Goal: Transaction & Acquisition: Purchase product/service

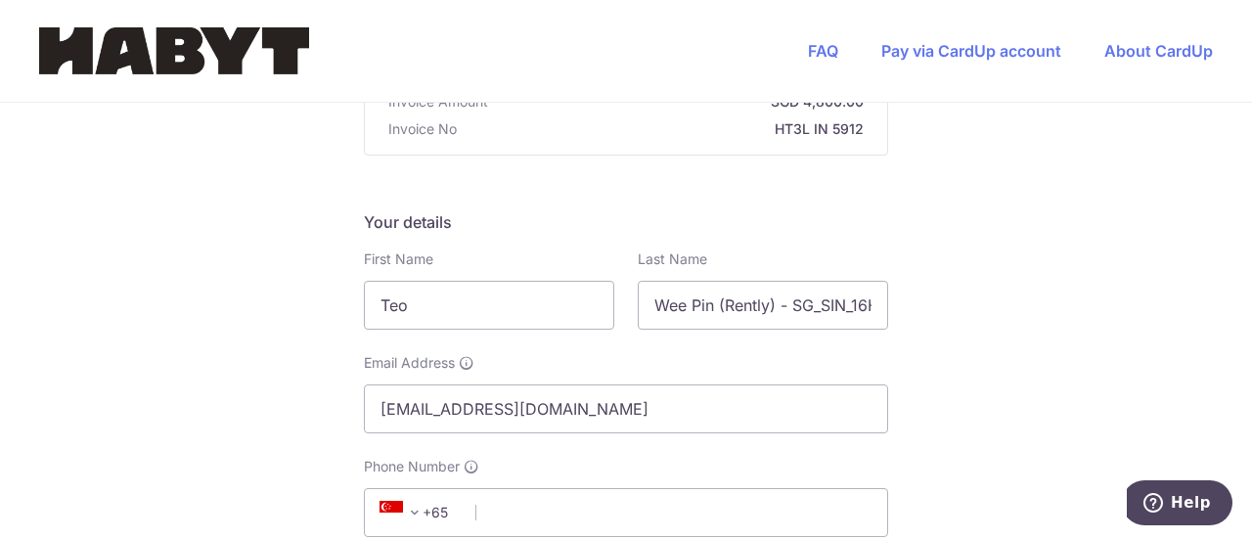
scroll to position [391, 0]
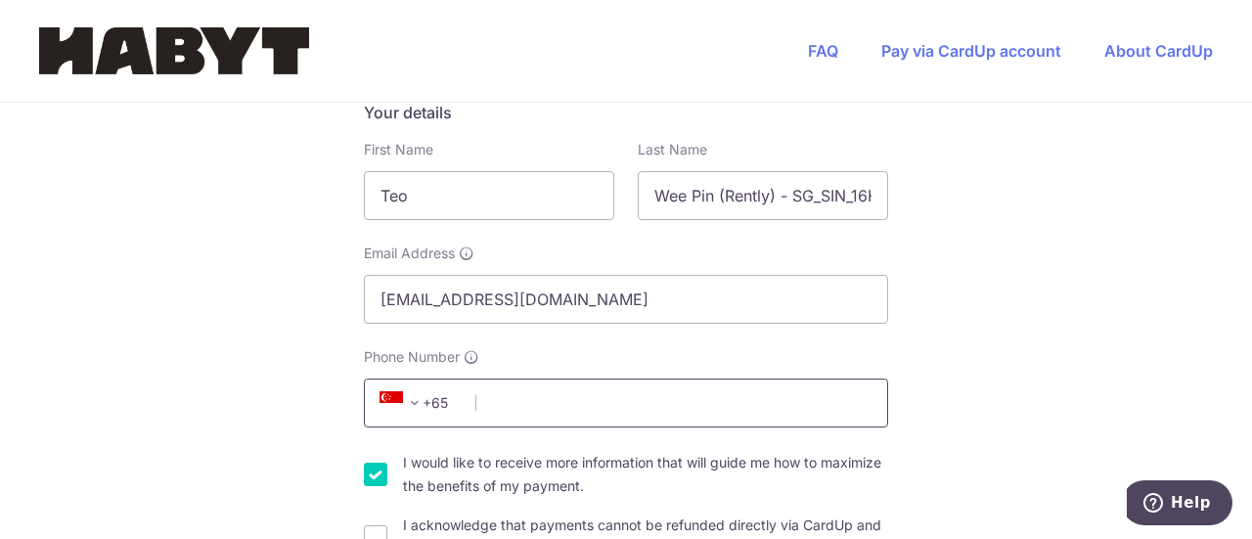
click at [513, 378] on input "Phone Number" at bounding box center [626, 402] width 524 height 49
type input "87188899"
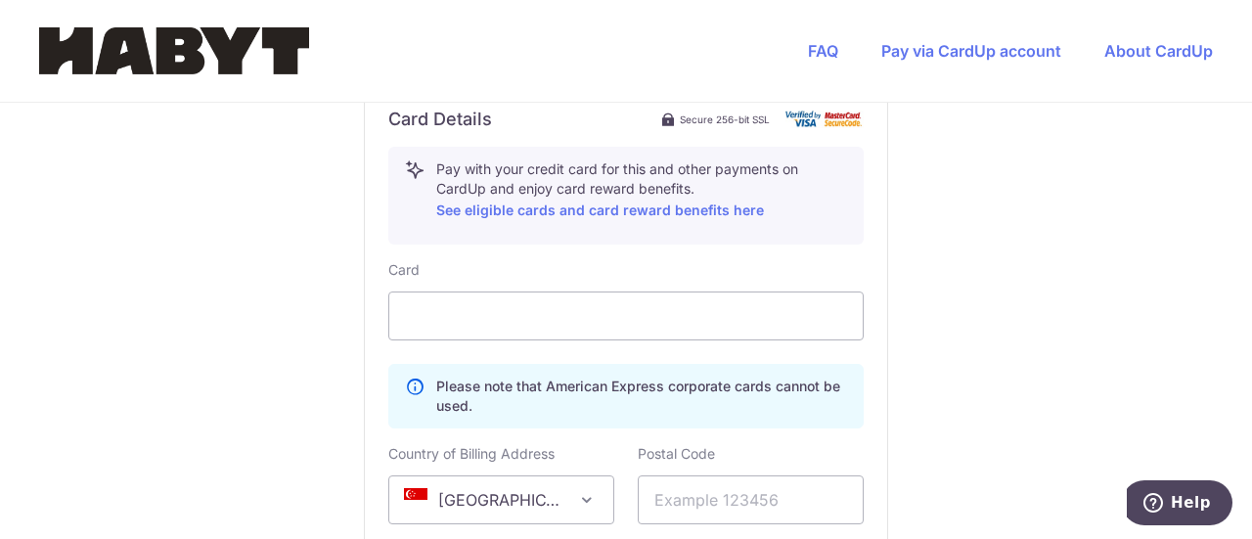
scroll to position [1173, 0]
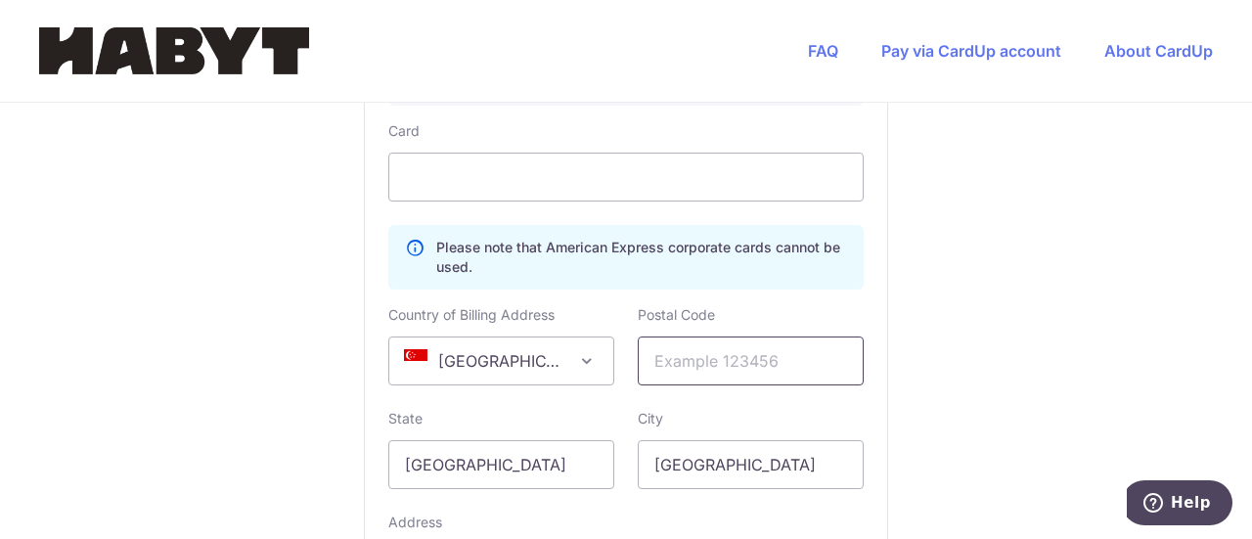
click at [692, 336] on input "text" at bounding box center [750, 360] width 226 height 49
drag, startPoint x: 700, startPoint y: 303, endPoint x: 532, endPoint y: 299, distance: 168.2
click at [532, 305] on div "Country of Billing Address [GEOGRAPHIC_DATA] [GEOGRAPHIC_DATA] [GEOGRAPHIC_DATA…" at bounding box center [625, 345] width 499 height 80
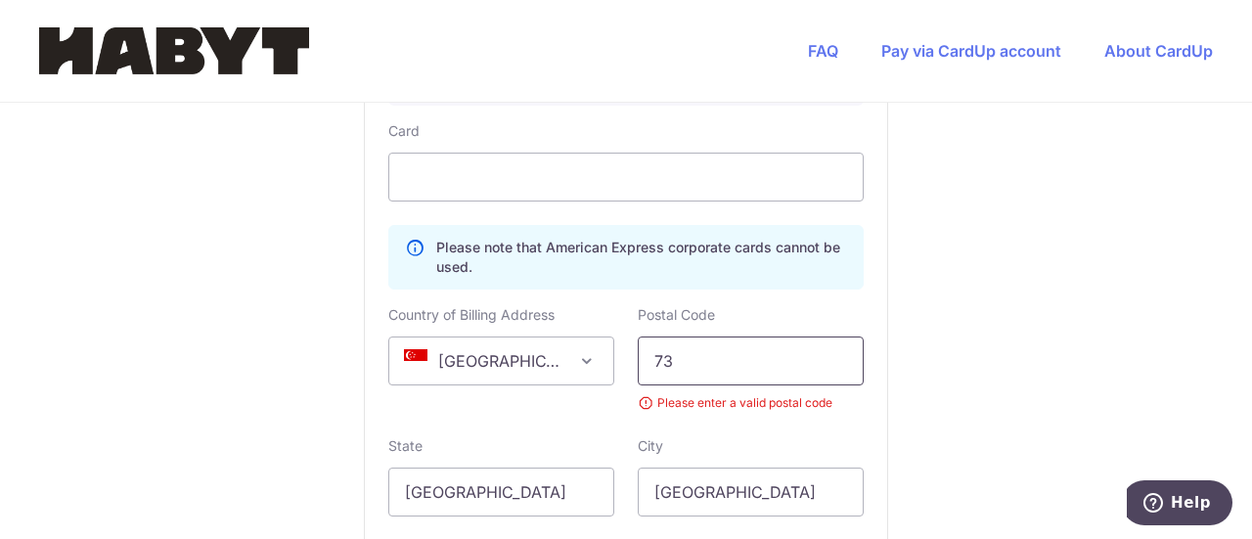
type input "7"
click at [823, 305] on div "Postal Code Please enter a valid postal code" at bounding box center [750, 359] width 226 height 108
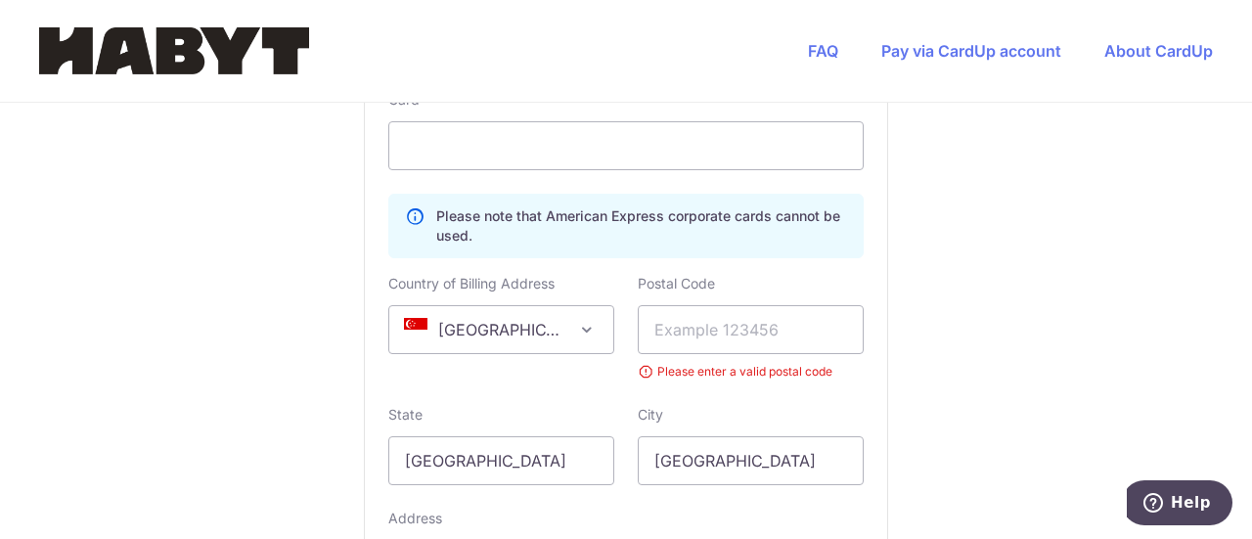
scroll to position [1189, 0]
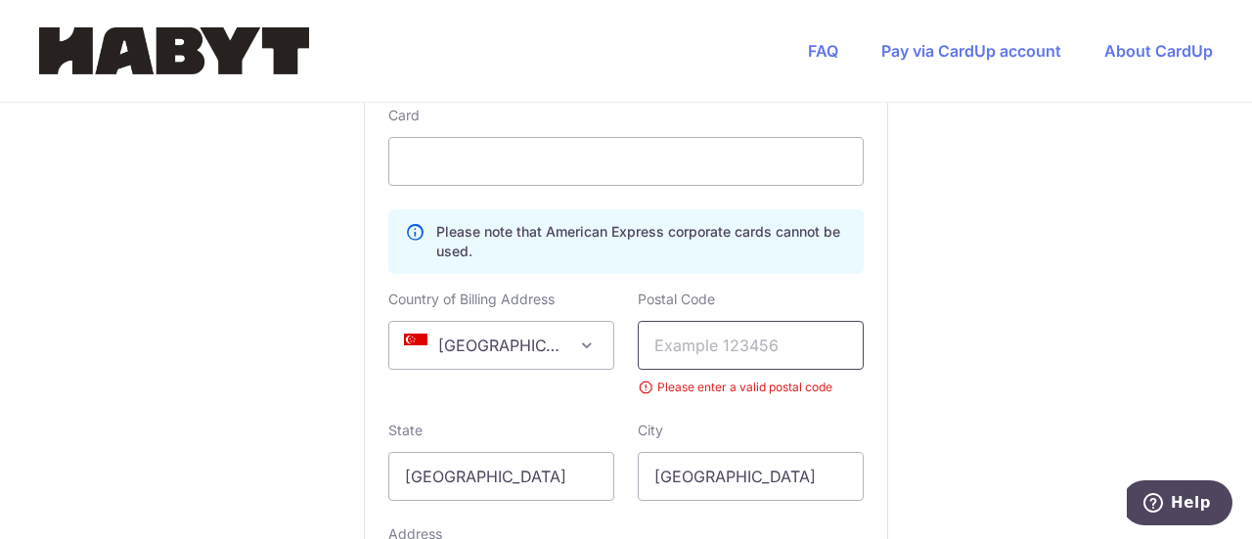
click at [712, 321] on input "text" at bounding box center [750, 345] width 226 height 49
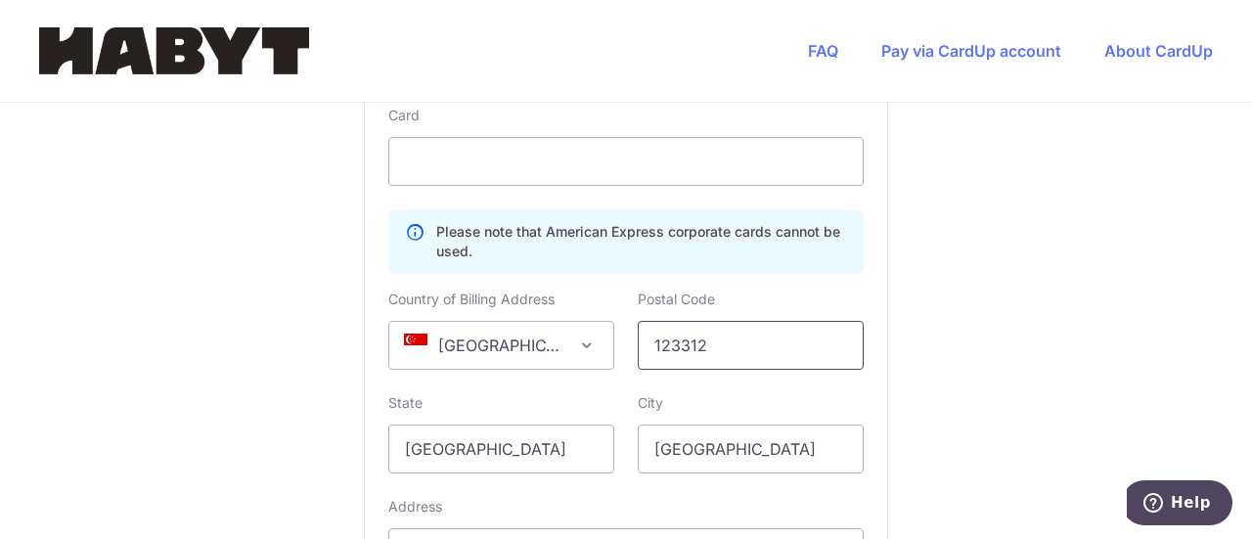
type input "123312"
type input "[STREET_ADDRESS]"
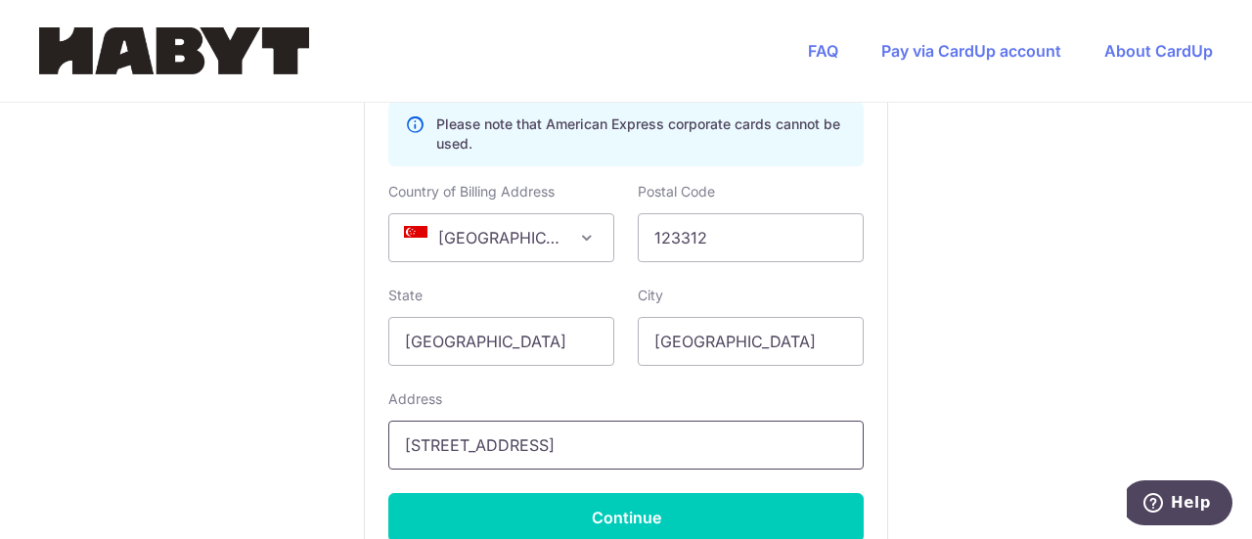
scroll to position [1385, 0]
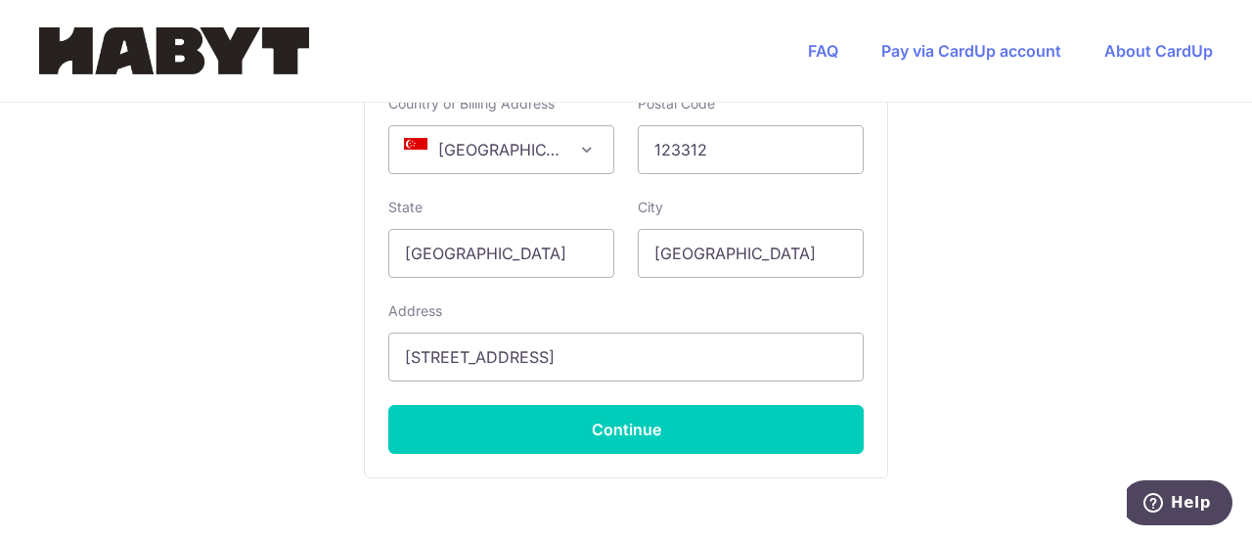
click at [805, 418] on div "Card Details Secure 256-bit SSL Pay with your credit card for this and other pa…" at bounding box center [626, 105] width 522 height 744
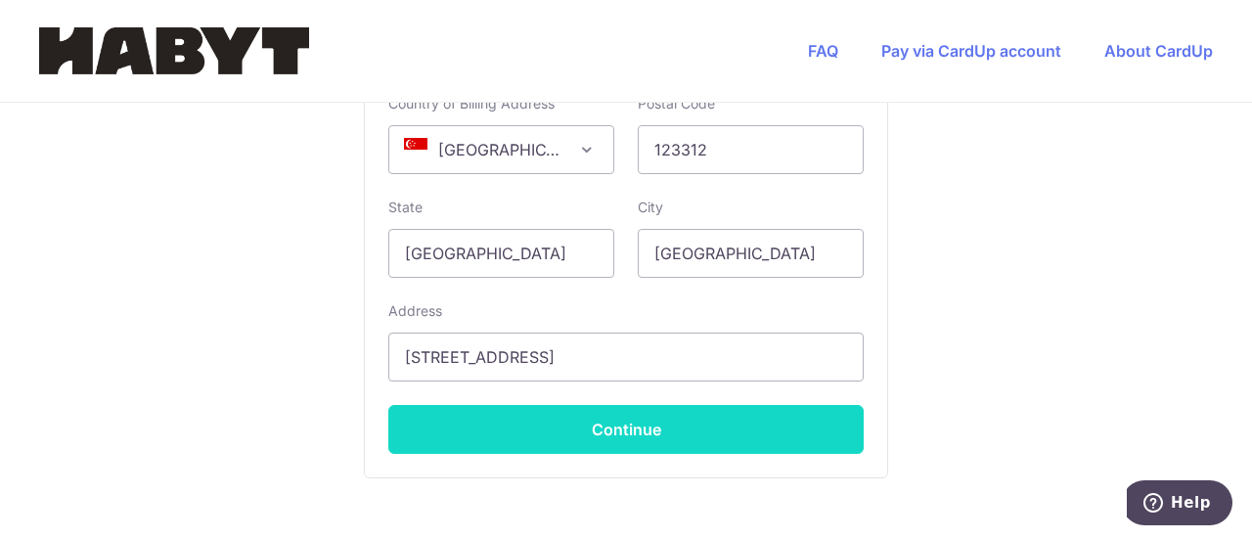
click at [751, 405] on button "Continue" at bounding box center [625, 429] width 475 height 49
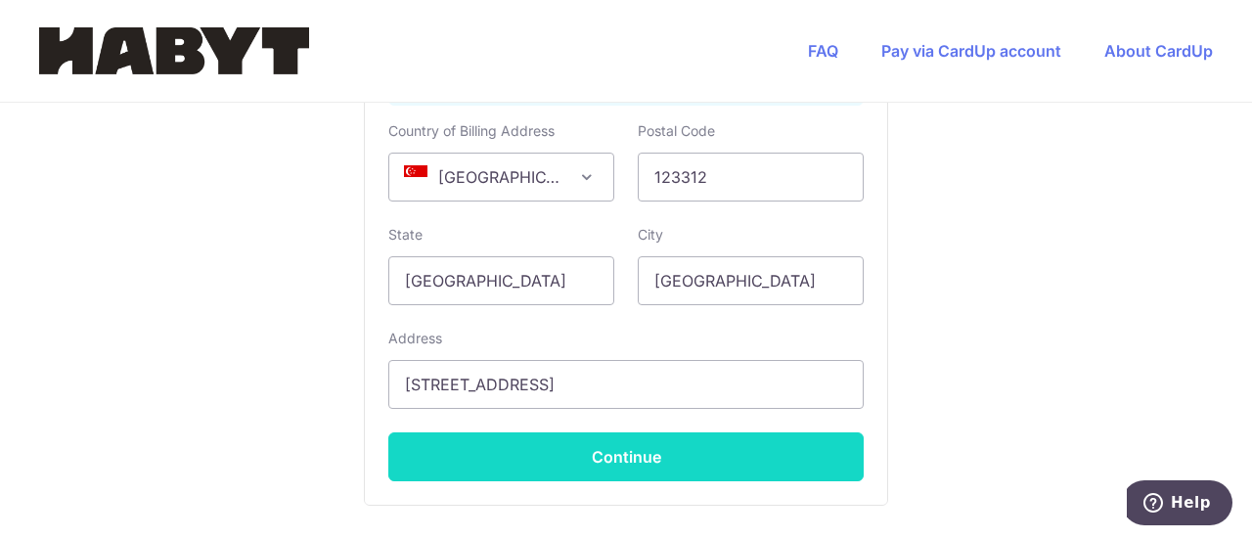
scroll to position [551, 0]
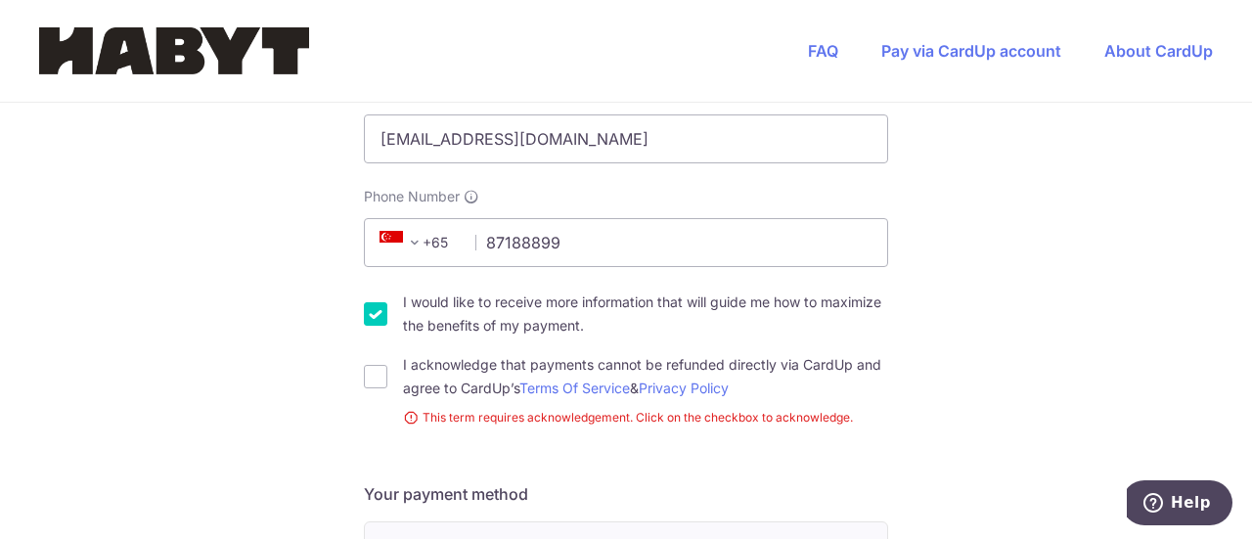
click at [383, 353] on div "I acknowledge that payments cannot be refunded directly via CardUp and agree to…" at bounding box center [626, 376] width 524 height 47
click at [379, 365] on input "I acknowledge that payments cannot be refunded directly via CardUp and agree to…" at bounding box center [375, 376] width 23 height 23
checkbox input "true"
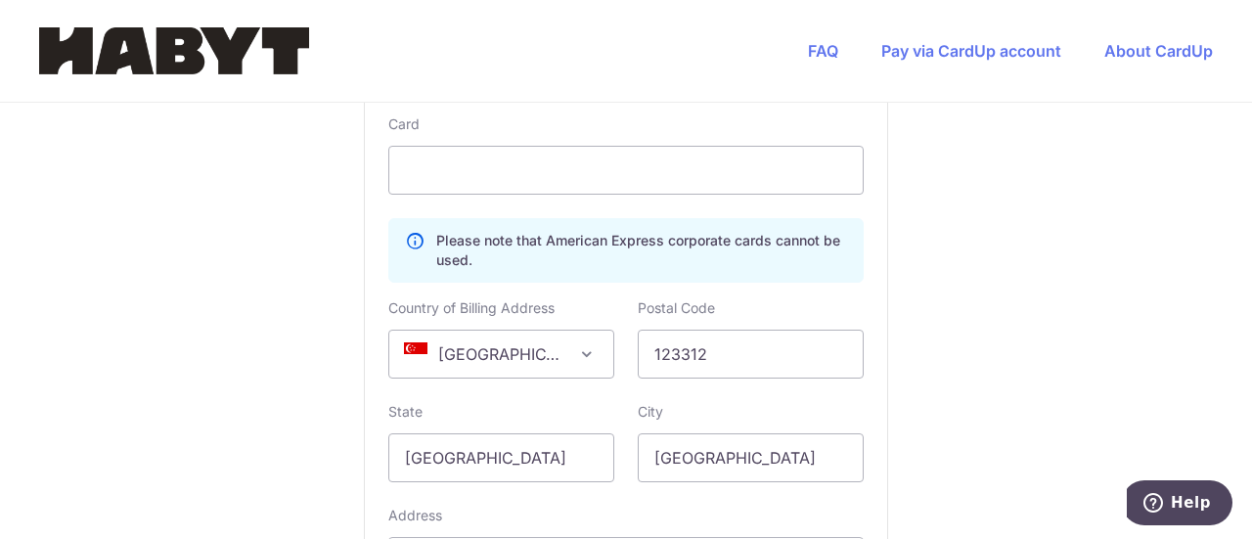
scroll to position [1334, 0]
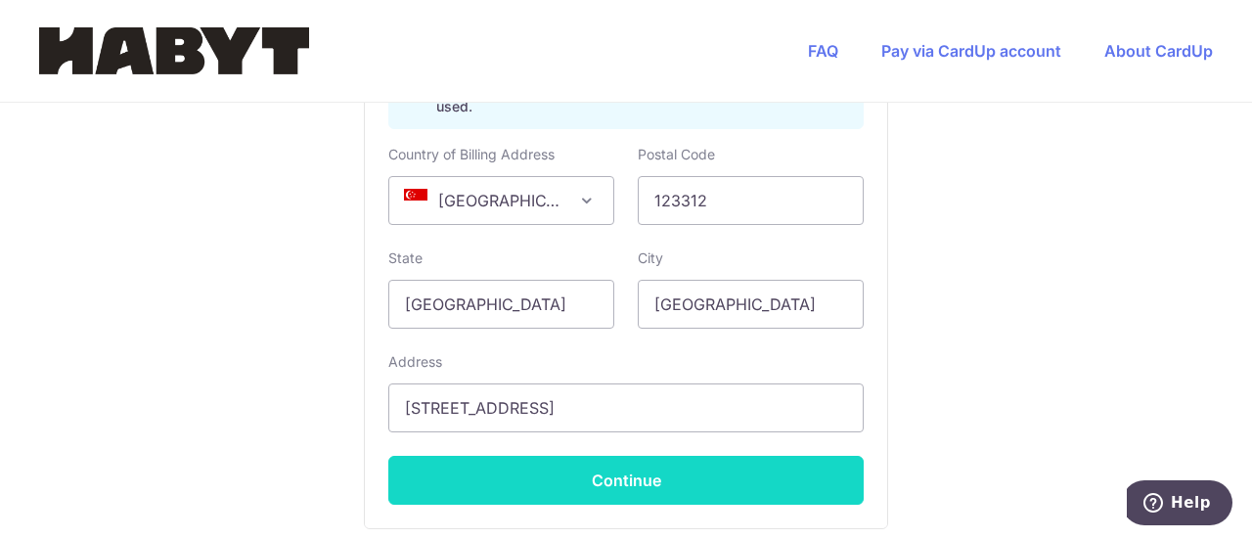
click at [670, 456] on button "Continue" at bounding box center [625, 480] width 475 height 49
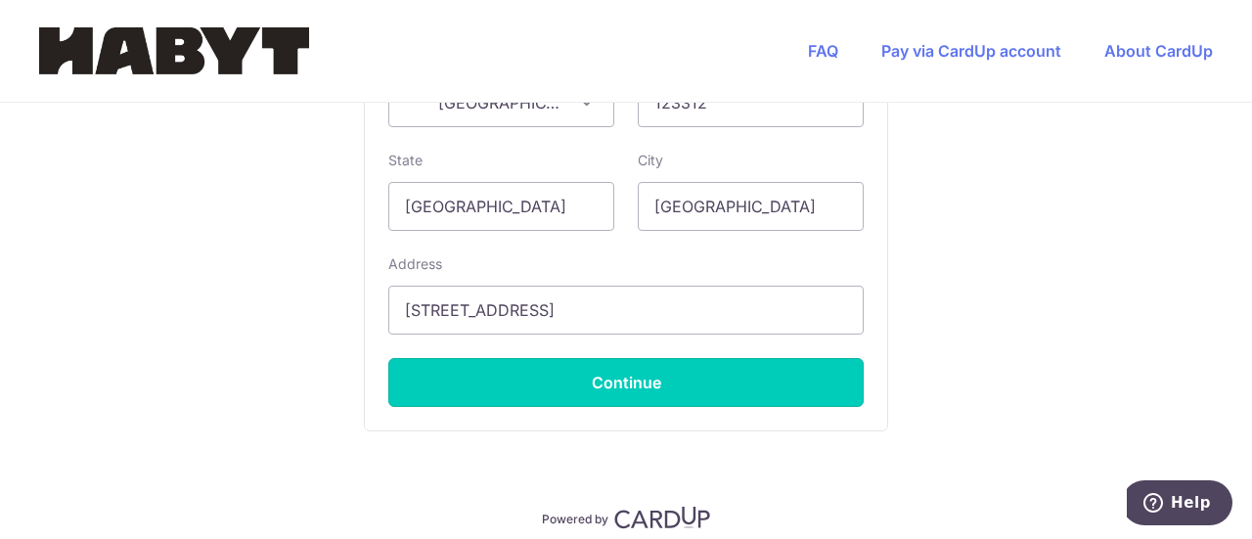
type input "**** 1726"
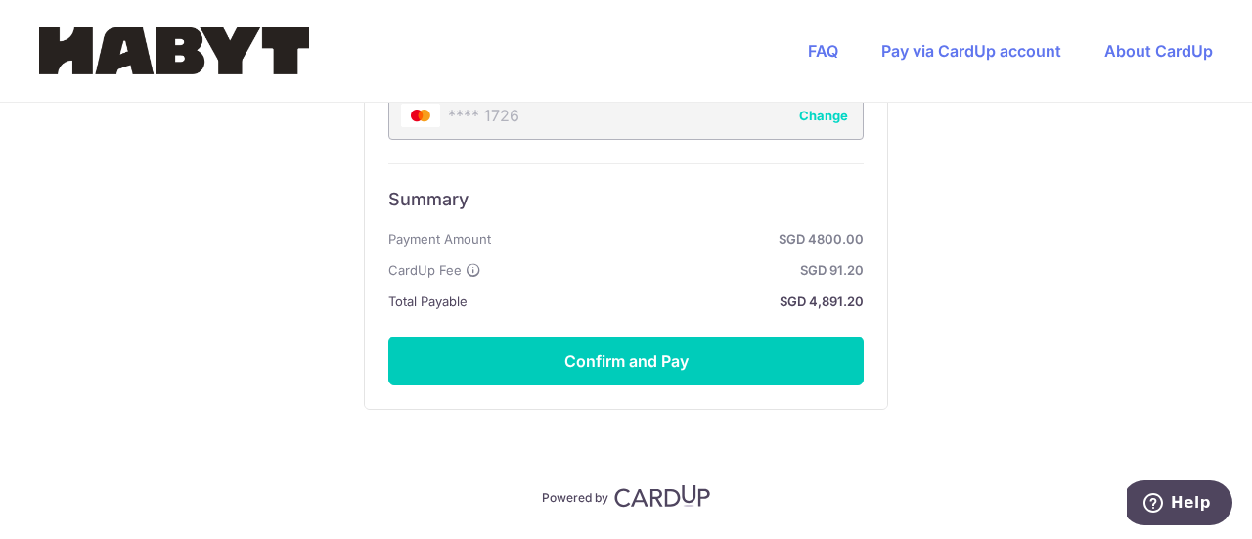
scroll to position [1236, 0]
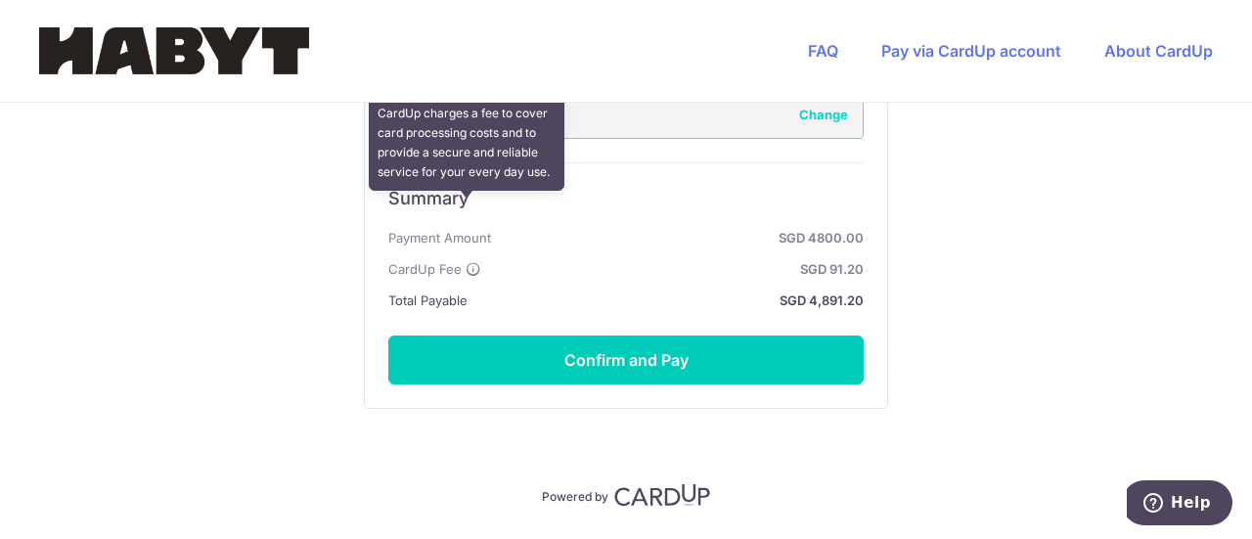
click at [465, 261] on icon at bounding box center [473, 269] width 16 height 16
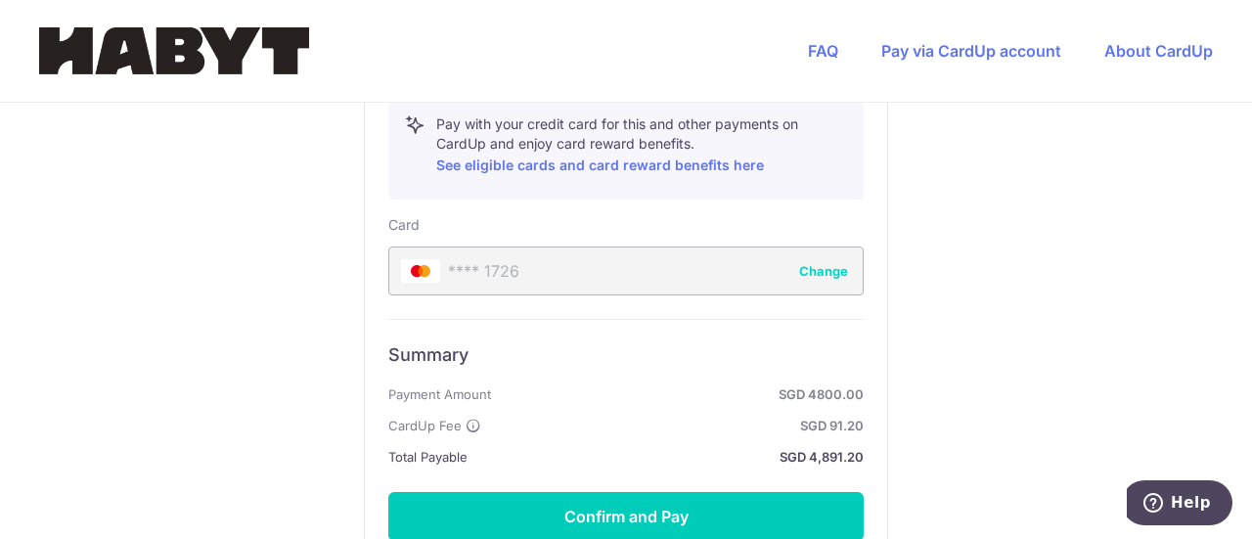
scroll to position [943, 0]
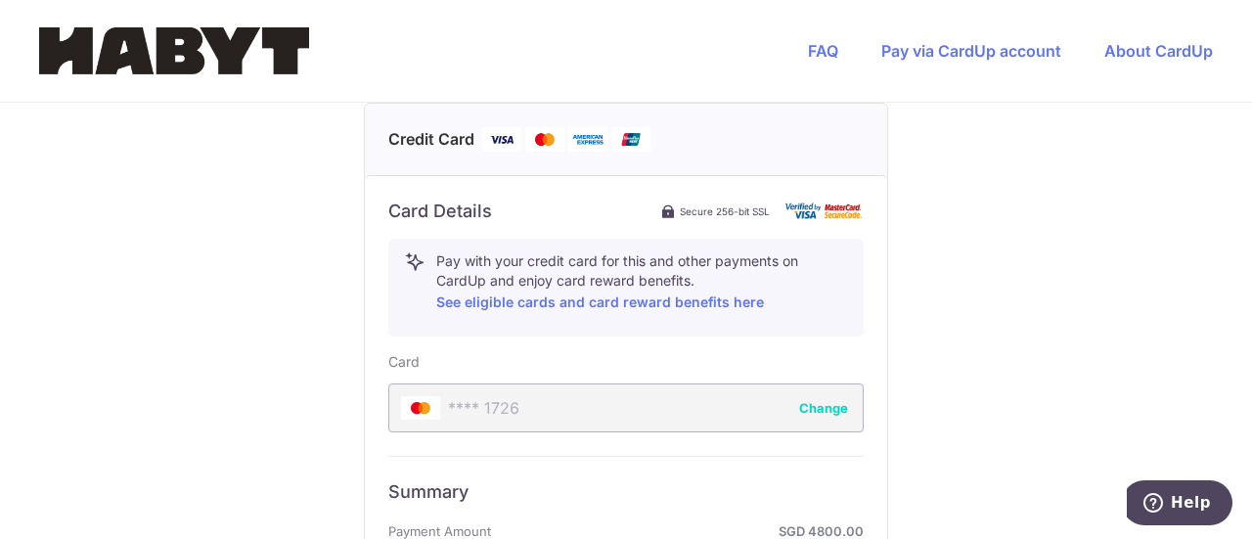
click at [596, 383] on div "**** 1726 Change" at bounding box center [625, 407] width 475 height 49
click at [823, 398] on button "Change" at bounding box center [823, 408] width 49 height 20
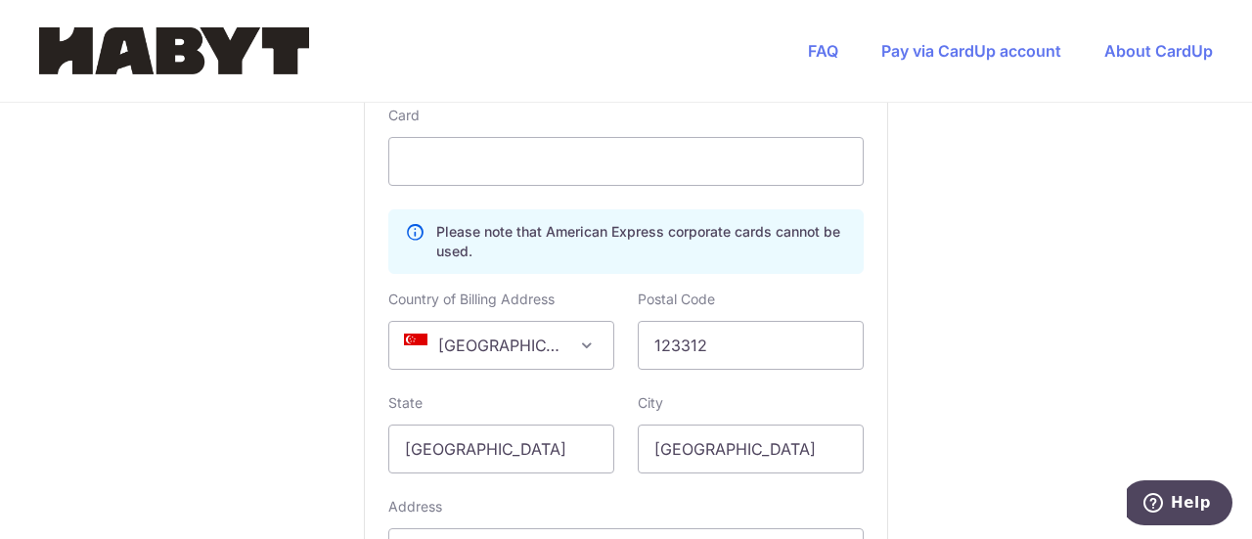
scroll to position [1334, 0]
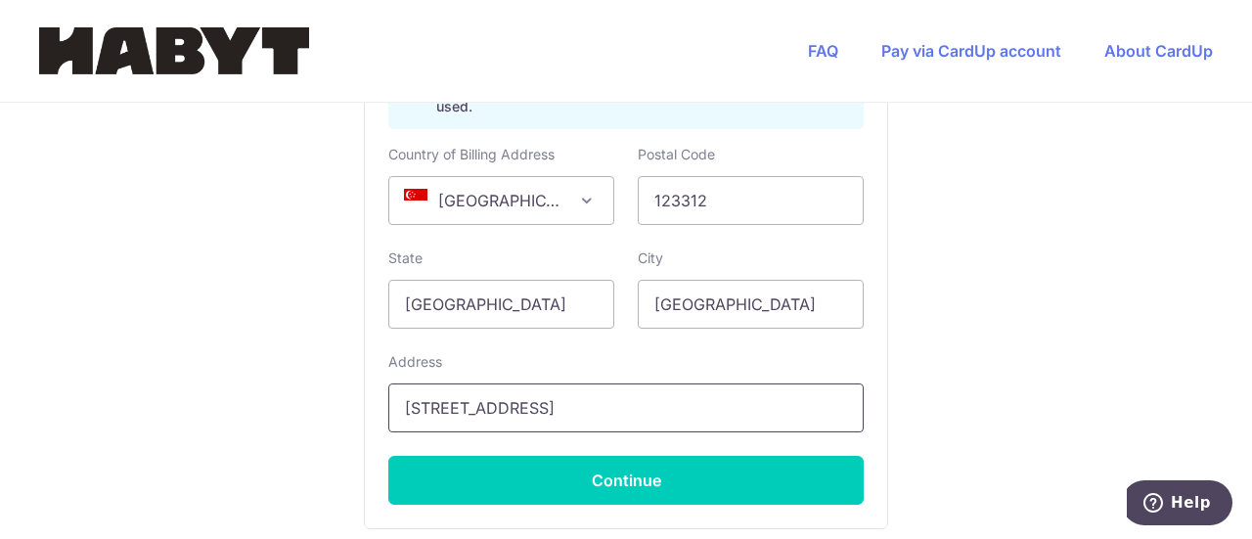
click at [657, 383] on input "[STREET_ADDRESS]" at bounding box center [625, 407] width 475 height 49
drag, startPoint x: 650, startPoint y: 348, endPoint x: 96, endPoint y: 376, distance: 555.1
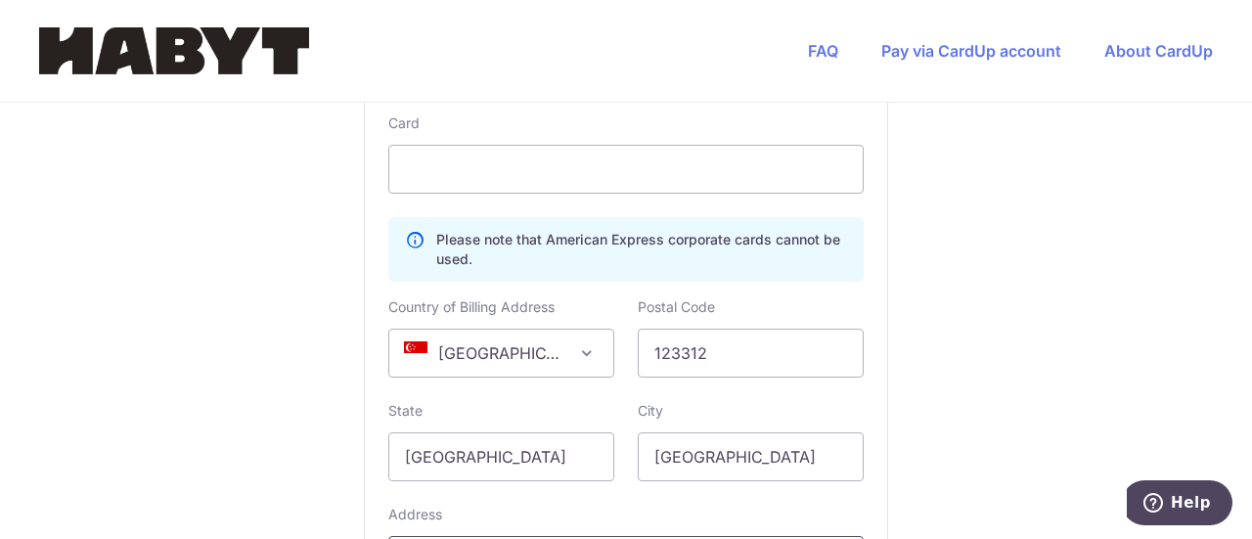
scroll to position [1040, 0]
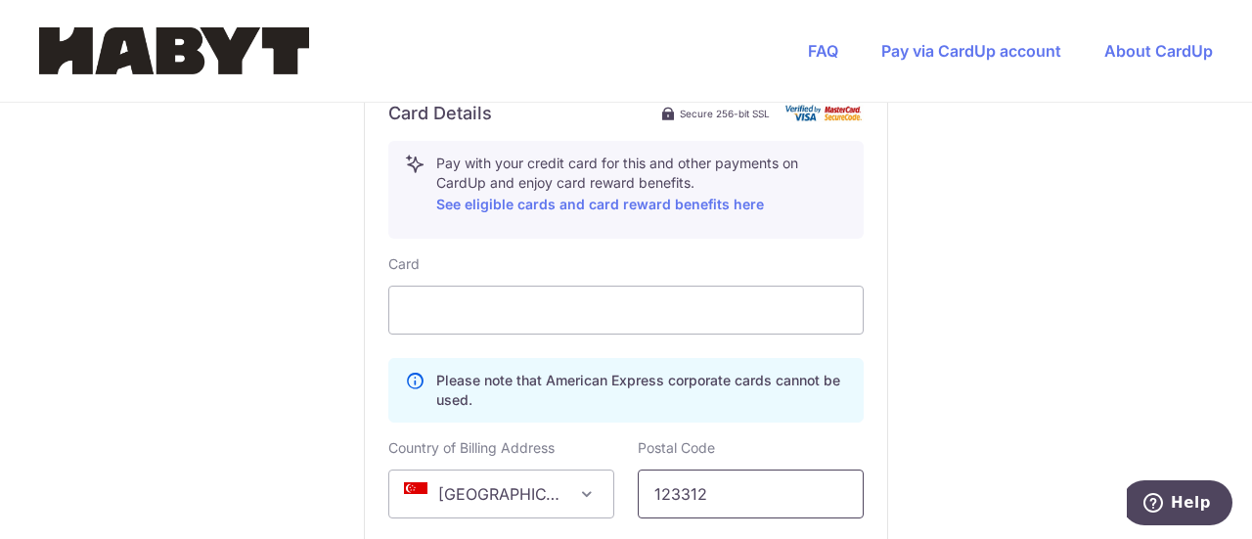
drag, startPoint x: 616, startPoint y: 431, endPoint x: 453, endPoint y: 449, distance: 164.2
click at [453, 449] on div "Country of Billing Address [GEOGRAPHIC_DATA] [GEOGRAPHIC_DATA] [GEOGRAPHIC_DATA…" at bounding box center [625, 478] width 499 height 80
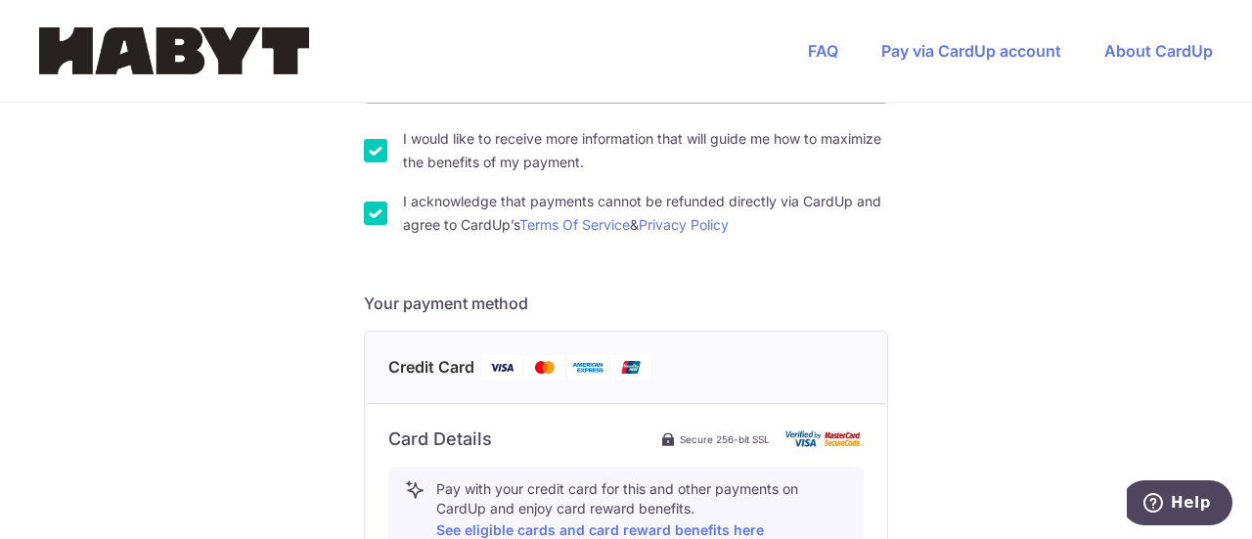
scroll to position [649, 0]
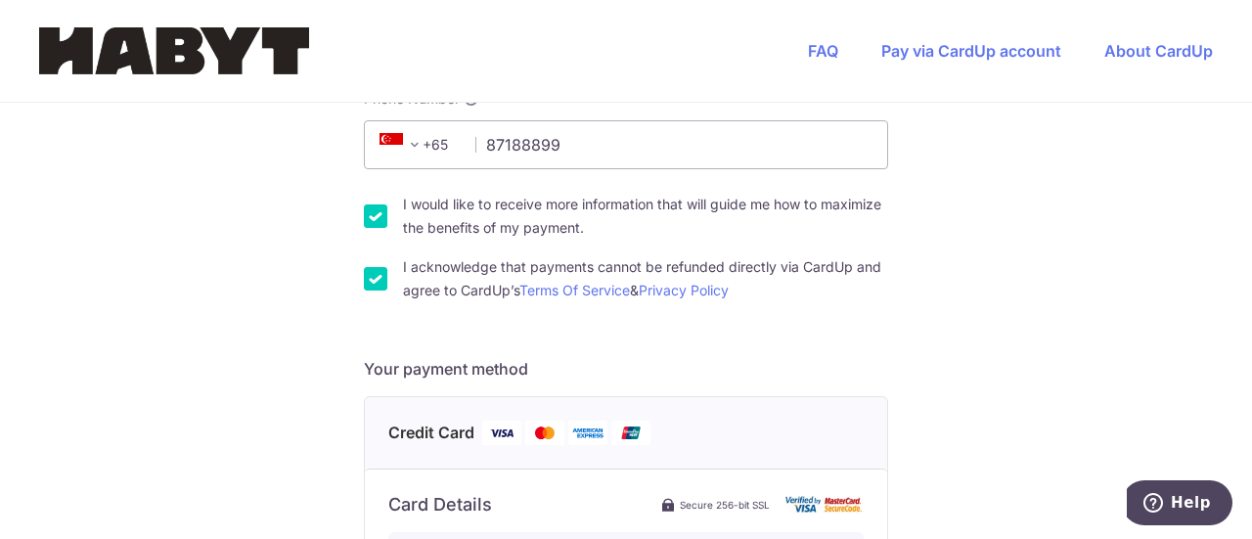
click at [358, 227] on div "You are paying HABYT COMMUNE SINGAPORE 1 PTE. LTD. HABYT COMMUNE [GEOGRAPHIC_DA…" at bounding box center [626, 455] width 1252 height 2004
click at [370, 267] on input "I acknowledge that payments cannot be refunded directly via CardUp and agree to…" at bounding box center [375, 278] width 23 height 23
checkbox input "false"
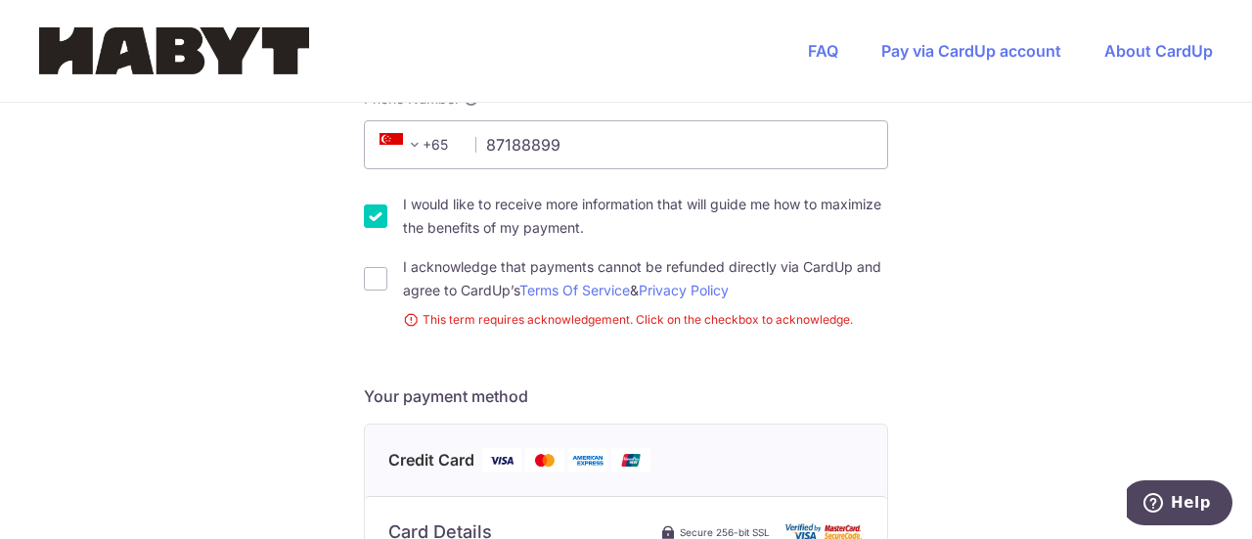
click at [369, 204] on input "I would like to receive more information that will guide me how to maximize the…" at bounding box center [375, 215] width 23 height 23
checkbox input "false"
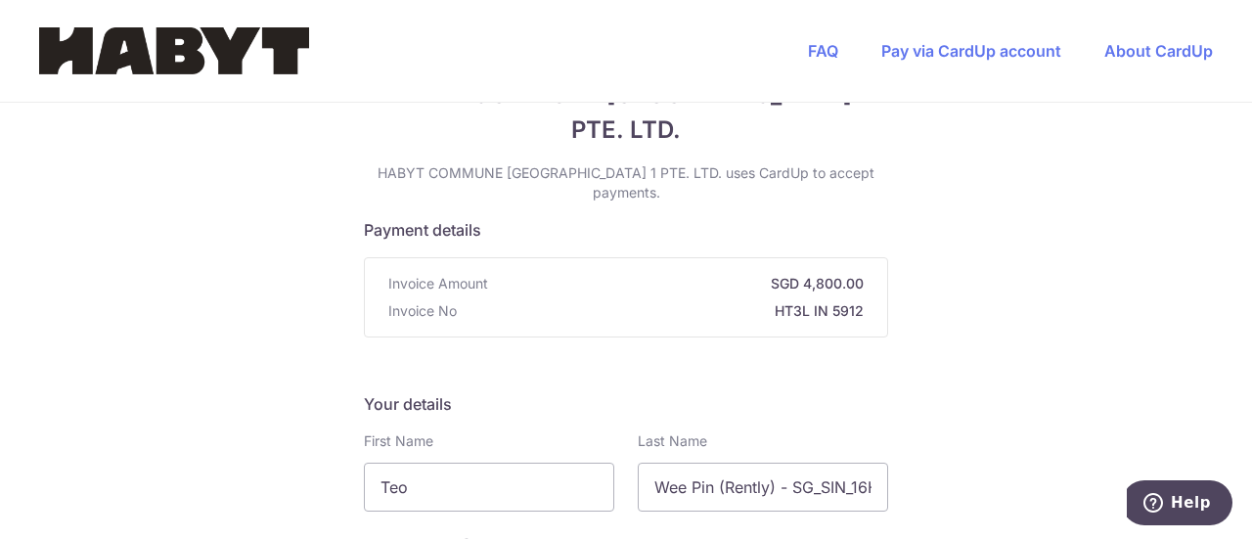
scroll to position [63, 0]
